Goal: Task Accomplishment & Management: Use online tool/utility

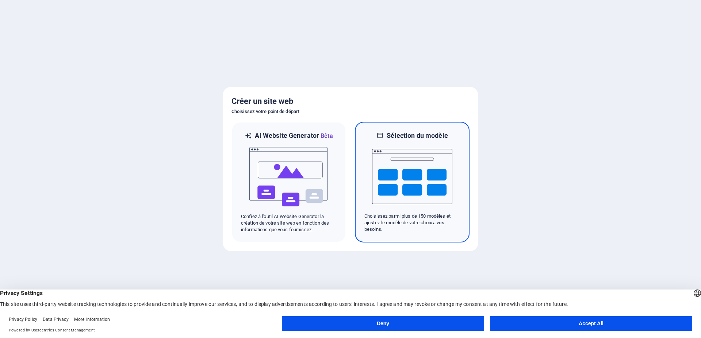
click at [407, 218] on p "Choisissez parmi plus de 150 modèles et ajustez-le modèle de votre choix à vos …" at bounding box center [412, 223] width 96 height 20
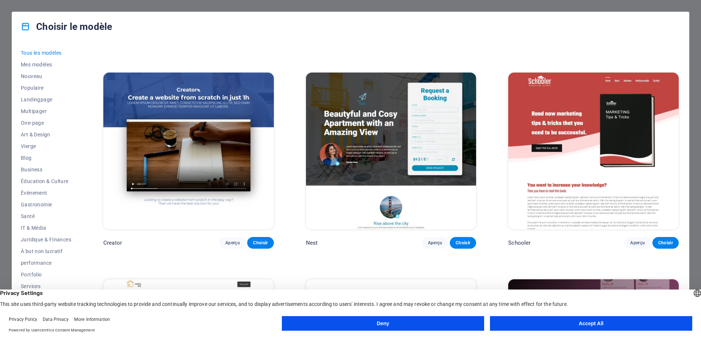
scroll to position [9097, 0]
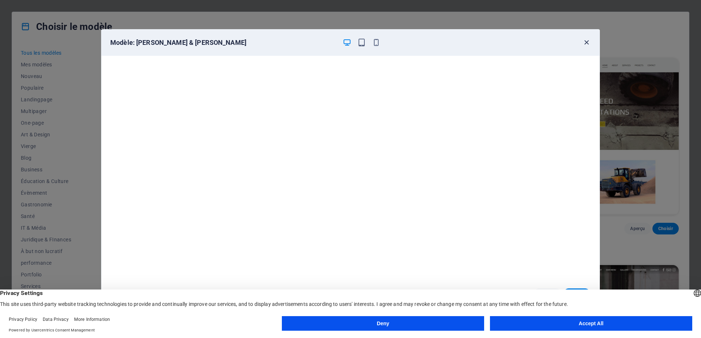
click at [585, 42] on icon "button" at bounding box center [586, 42] width 8 height 8
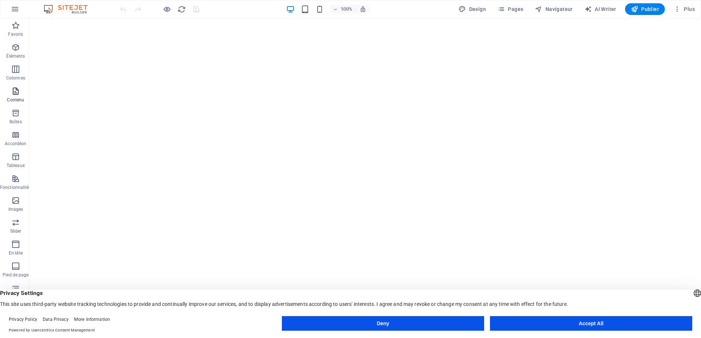
click at [12, 93] on icon "button" at bounding box center [15, 91] width 9 height 9
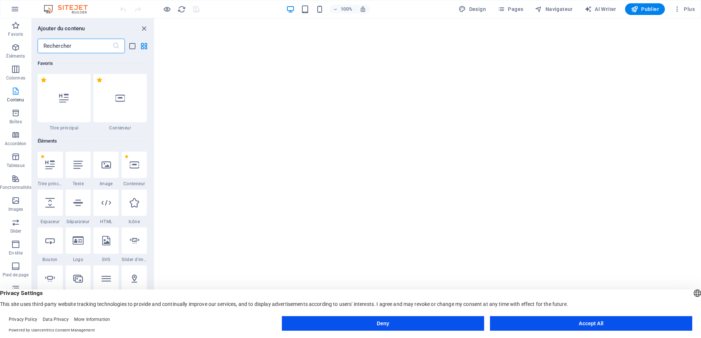
scroll to position [1277, 0]
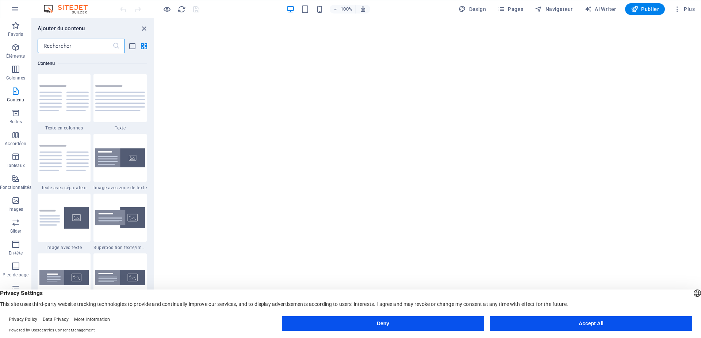
click at [79, 48] on input "text" at bounding box center [75, 46] width 75 height 15
click at [77, 46] on input "text" at bounding box center [75, 46] width 75 height 15
click at [143, 46] on icon "grid-view" at bounding box center [144, 46] width 8 height 8
click at [144, 45] on icon "grid-view" at bounding box center [144, 46] width 8 height 8
click at [54, 96] on img at bounding box center [64, 98] width 50 height 26
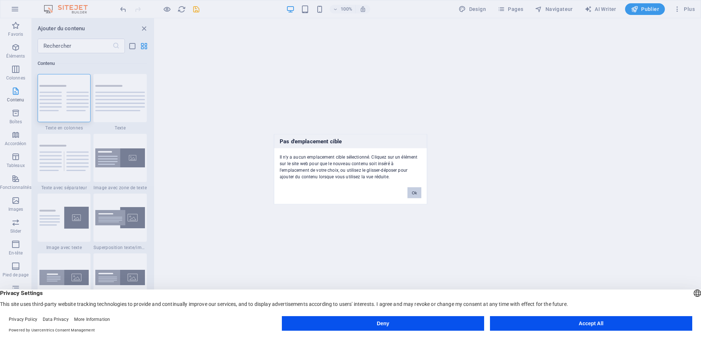
click at [413, 194] on button "Ok" at bounding box center [414, 192] width 14 height 11
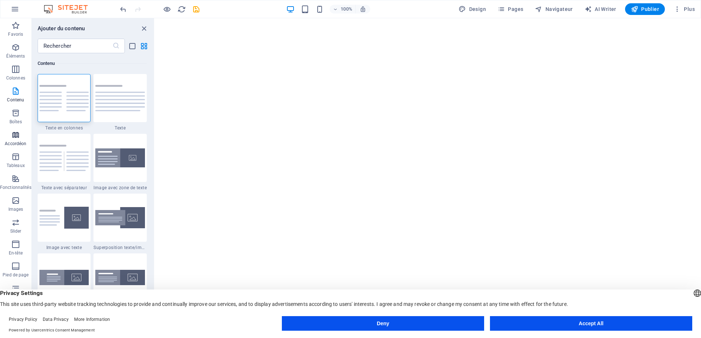
click at [15, 135] on icon "button" at bounding box center [15, 135] width 9 height 9
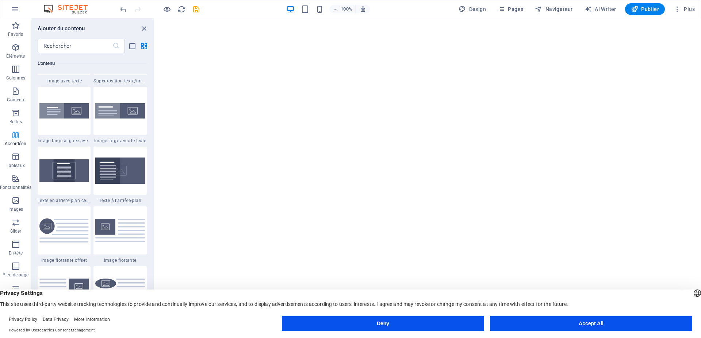
scroll to position [2331, 0]
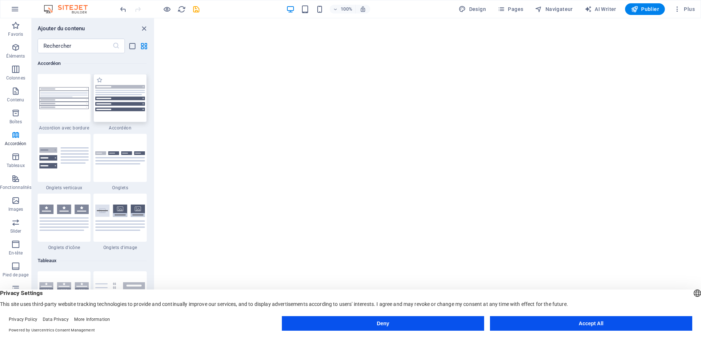
click at [121, 107] on img at bounding box center [120, 98] width 50 height 26
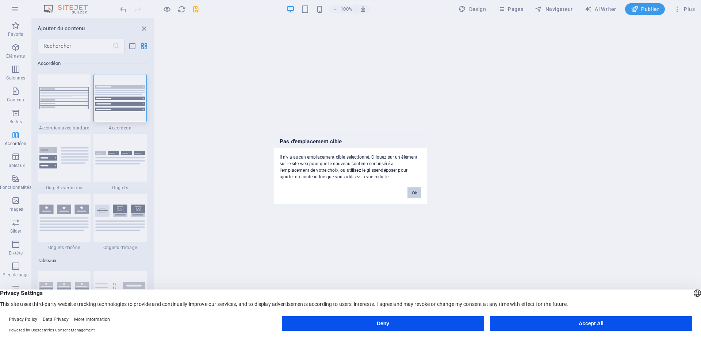
click at [414, 192] on button "Ok" at bounding box center [414, 192] width 14 height 11
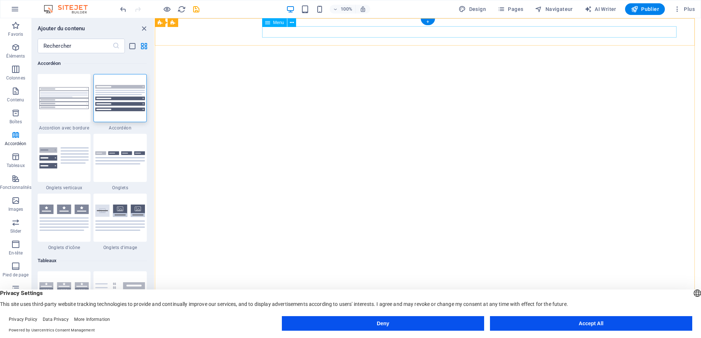
click at [14, 202] on icon "button" at bounding box center [15, 200] width 9 height 9
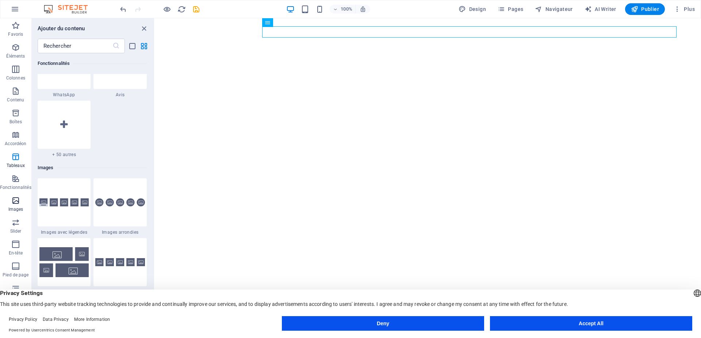
scroll to position [3702, 0]
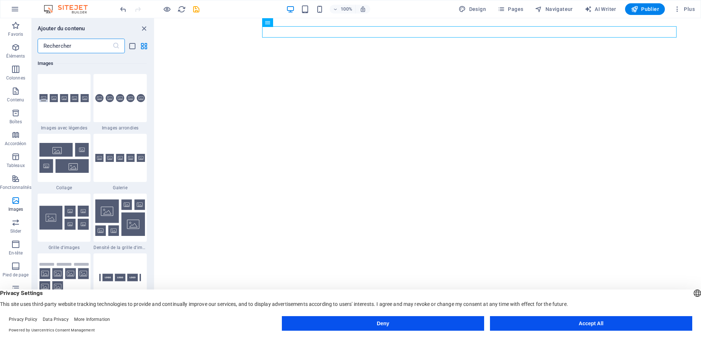
click at [85, 47] on input "text" at bounding box center [75, 46] width 75 height 15
click at [68, 46] on input "text" at bounding box center [75, 46] width 75 height 15
click at [17, 49] on icon "button" at bounding box center [15, 47] width 9 height 9
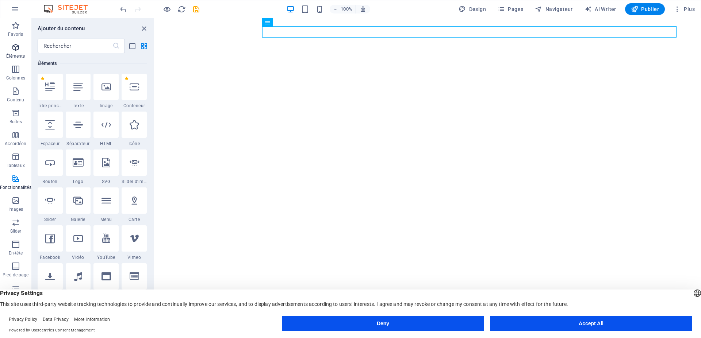
scroll to position [78, 0]
click at [50, 92] on div at bounding box center [50, 87] width 25 height 26
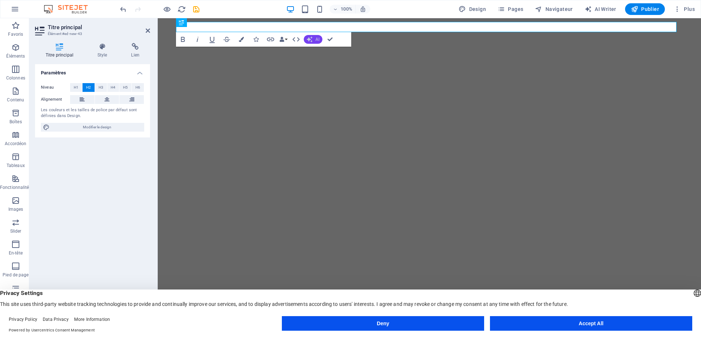
click at [315, 39] on button "AI" at bounding box center [313, 39] width 19 height 9
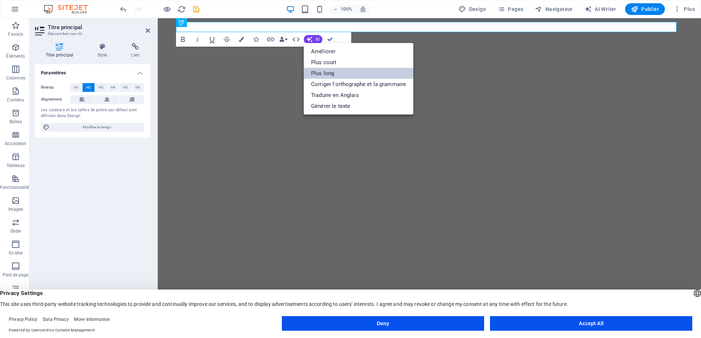
click at [327, 72] on link "Plus long" at bounding box center [359, 73] width 110 height 11
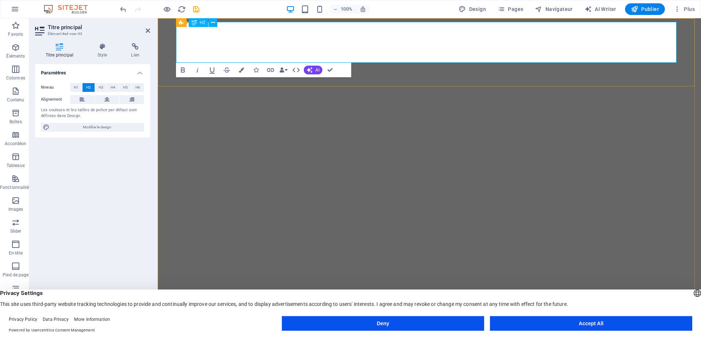
click at [75, 87] on span "H1" at bounding box center [76, 87] width 5 height 9
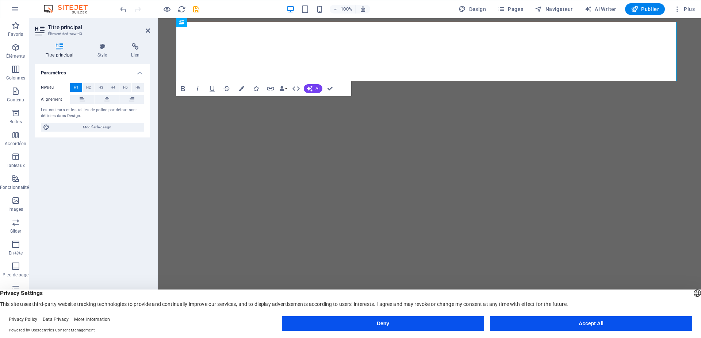
click at [75, 86] on span "H1" at bounding box center [76, 87] width 5 height 9
click at [193, 24] on span "Barre de menus" at bounding box center [196, 22] width 31 height 4
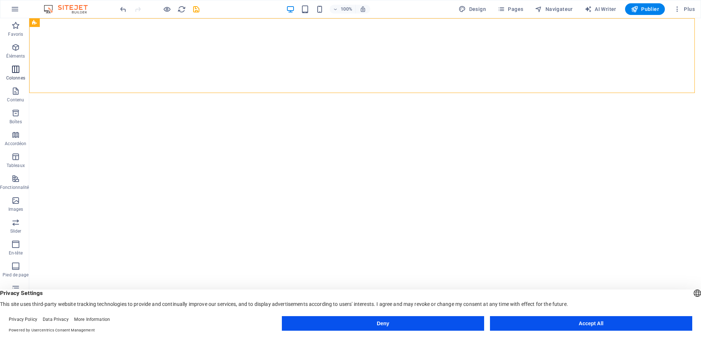
click at [13, 69] on icon "button" at bounding box center [15, 69] width 9 height 9
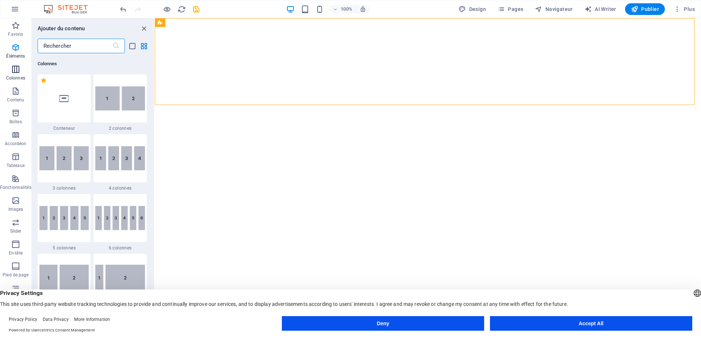
scroll to position [361, 0]
click at [15, 47] on icon "button" at bounding box center [15, 47] width 9 height 9
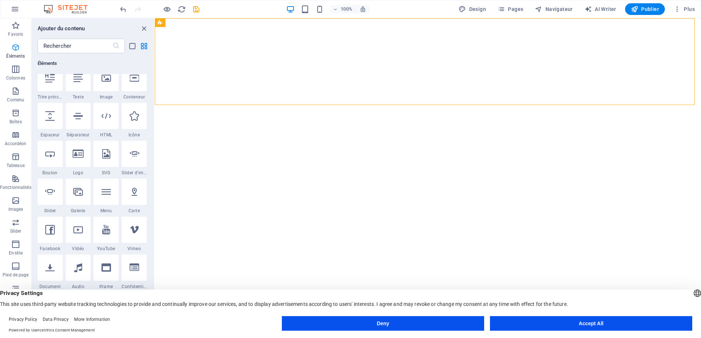
scroll to position [78, 0]
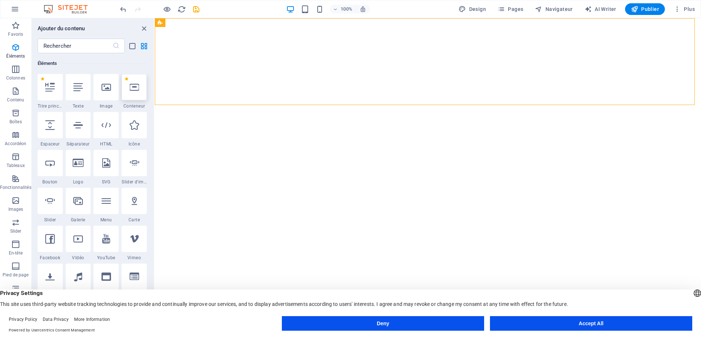
click at [131, 90] on icon at bounding box center [134, 87] width 9 height 9
